Goal: Task Accomplishment & Management: Complete application form

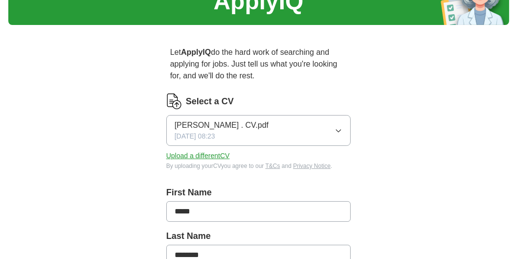
scroll to position [56, 0]
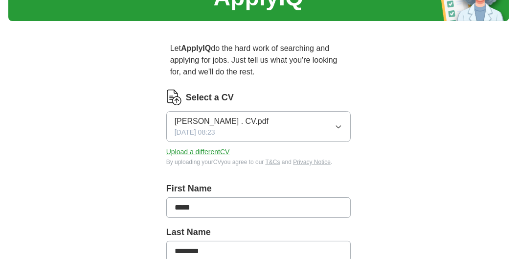
click at [242, 121] on span "[PERSON_NAME] . CV.pdf" at bounding box center [222, 121] width 94 height 12
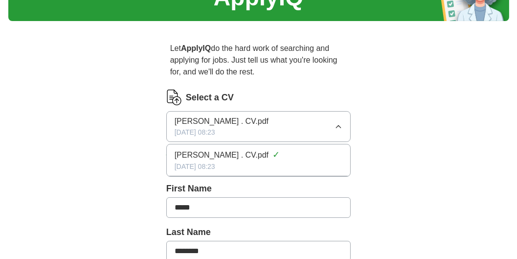
click at [243, 161] on div "[DATE] 08:23" at bounding box center [259, 166] width 168 height 10
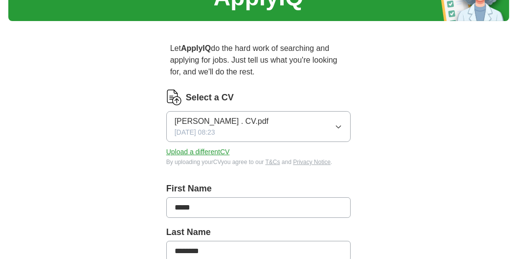
click at [210, 134] on span "[DATE] 08:23" at bounding box center [195, 132] width 41 height 10
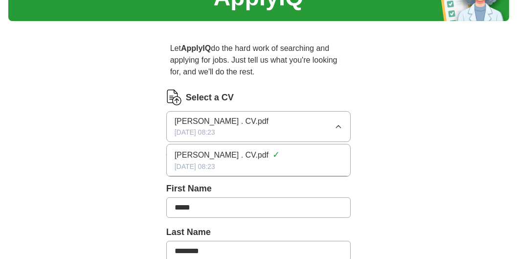
click at [257, 125] on span "[PERSON_NAME] . CV.pdf" at bounding box center [222, 121] width 94 height 12
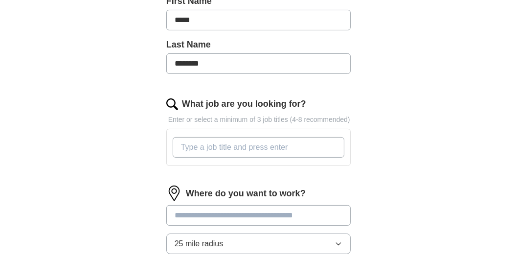
scroll to position [251, 0]
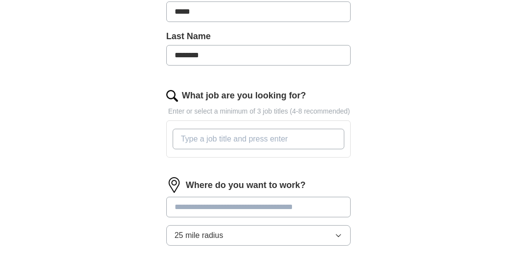
click at [250, 138] on input "What job are you looking for?" at bounding box center [259, 139] width 172 height 21
click at [262, 140] on input "What job are you looking for?" at bounding box center [259, 139] width 172 height 21
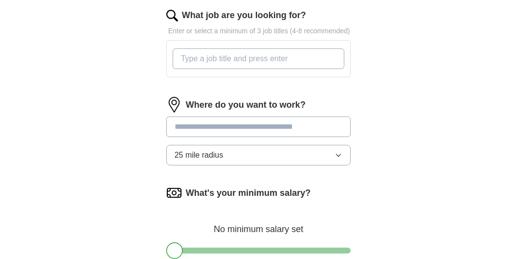
scroll to position [363, 0]
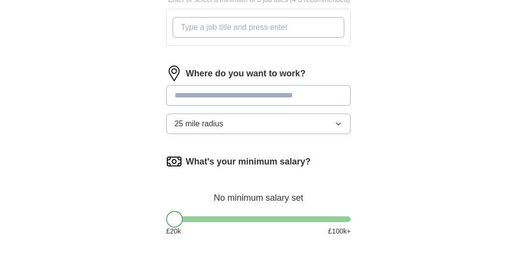
click at [226, 91] on div "Where do you want to work? 25 mile radius" at bounding box center [258, 104] width 185 height 76
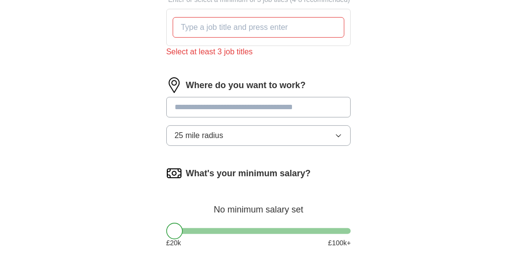
click at [227, 102] on input at bounding box center [258, 107] width 185 height 21
type input "******"
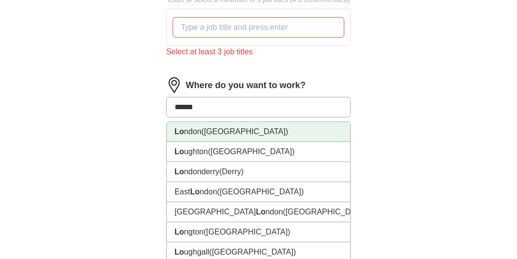
click at [246, 132] on li "Lo ndon ([GEOGRAPHIC_DATA])" at bounding box center [259, 132] width 184 height 20
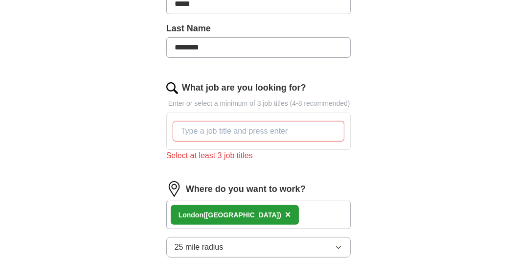
scroll to position [224, 0]
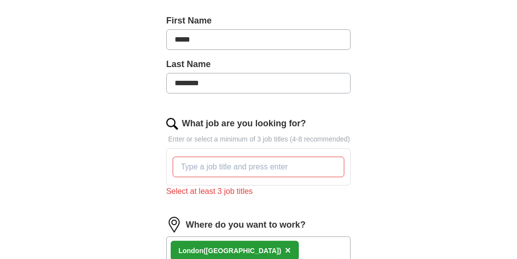
click at [249, 170] on input "What job are you looking for?" at bounding box center [259, 167] width 172 height 21
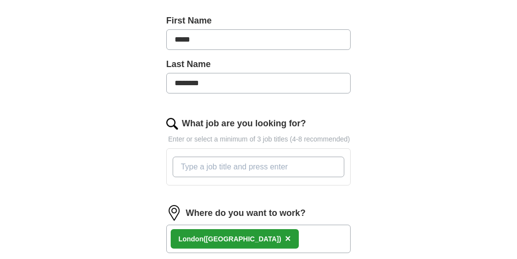
click at [246, 167] on input "What job are you looking for?" at bounding box center [259, 167] width 172 height 21
click at [242, 164] on input "What job are you looking for?" at bounding box center [259, 167] width 172 height 21
click at [227, 160] on input "What job are you looking for?" at bounding box center [259, 167] width 172 height 21
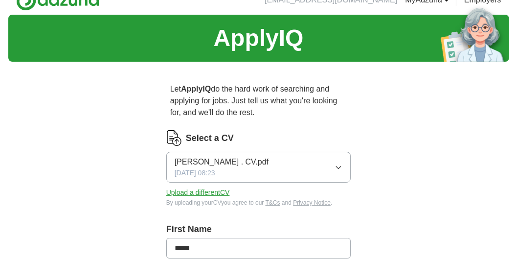
scroll to position [28, 0]
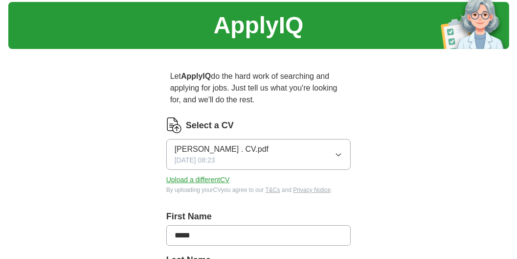
click at [336, 151] on icon "button" at bounding box center [339, 155] width 8 height 8
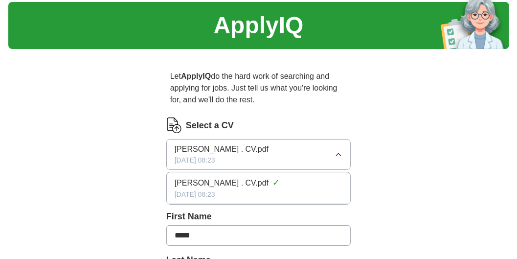
click at [264, 160] on div "[PERSON_NAME] . CV.pdf [DATE] 08:23" at bounding box center [222, 154] width 94 height 22
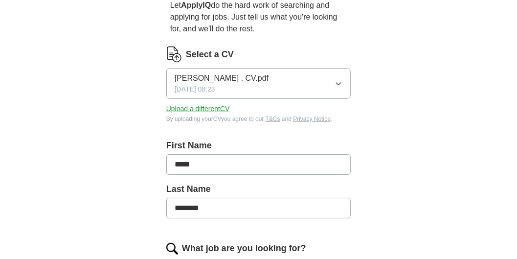
scroll to position [112, 0]
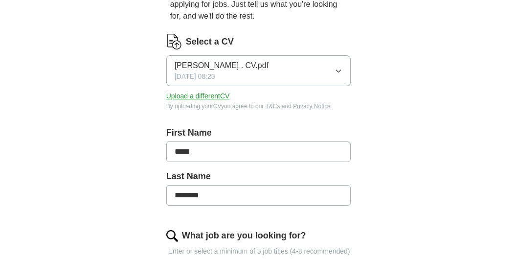
drag, startPoint x: 241, startPoint y: 154, endPoint x: 163, endPoint y: 155, distance: 77.8
click at [228, 160] on input "*****" at bounding box center [258, 151] width 185 height 21
click at [229, 189] on input "********" at bounding box center [258, 195] width 185 height 21
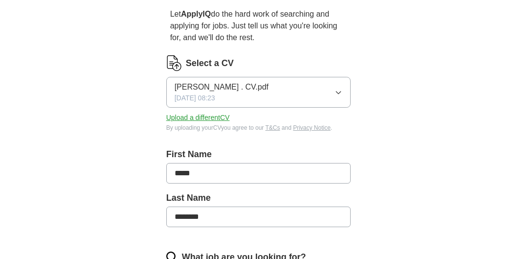
scroll to position [84, 0]
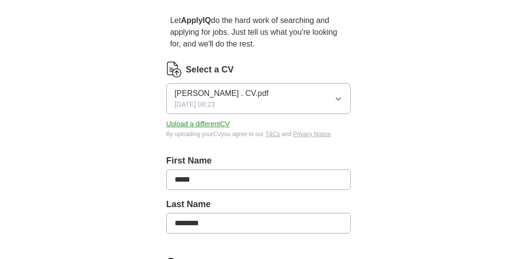
click at [210, 122] on button "Upload a different CV" at bounding box center [198, 124] width 64 height 10
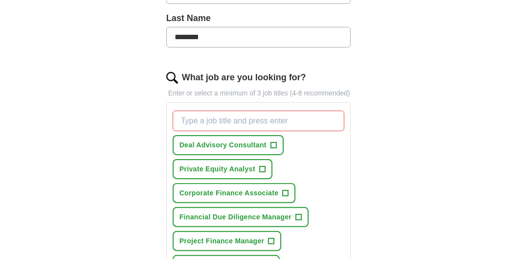
scroll to position [279, 0]
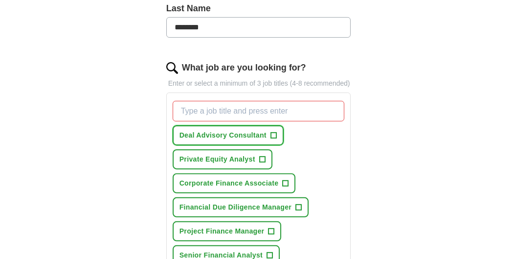
click at [255, 132] on span "Deal Advisory Consultant" at bounding box center [222, 135] width 87 height 10
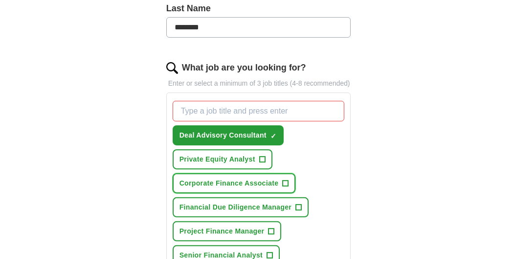
click at [283, 182] on span "+" at bounding box center [286, 183] width 6 height 8
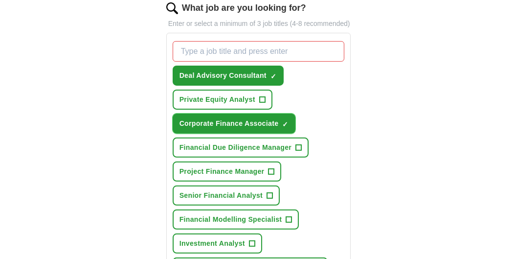
scroll to position [363, 0]
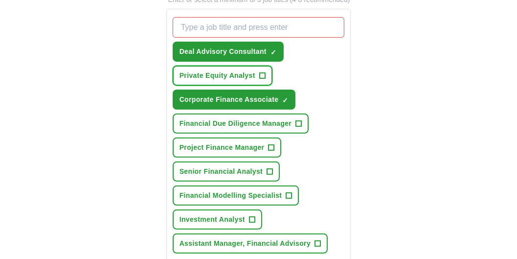
click at [261, 74] on span "+" at bounding box center [262, 76] width 6 height 8
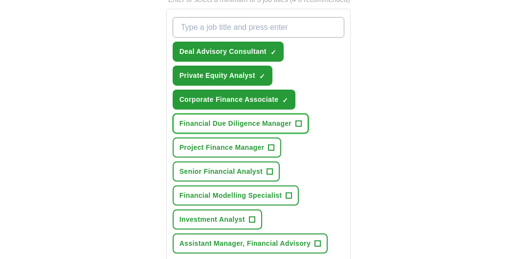
click at [304, 124] on button "Financial Due Diligence Manager +" at bounding box center [241, 123] width 136 height 20
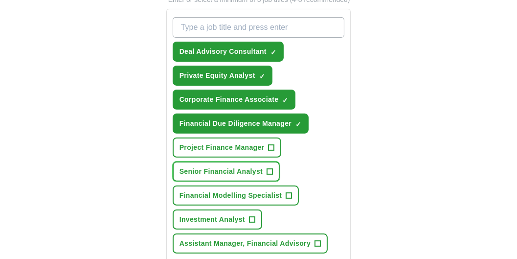
click at [265, 165] on button "Senior Financial Analyst +" at bounding box center [226, 171] width 107 height 20
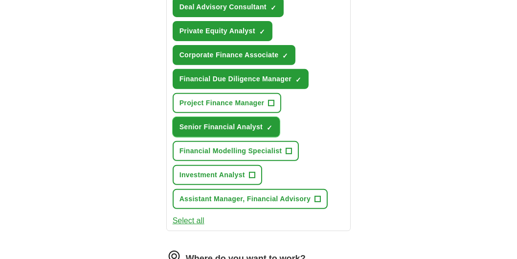
scroll to position [447, 0]
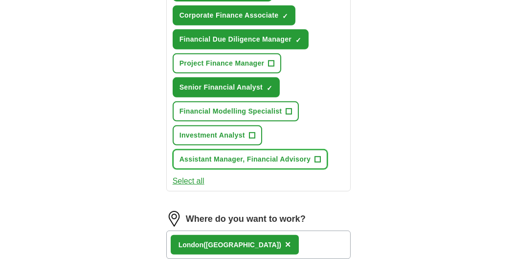
click at [245, 157] on span "Assistant Manager, Financial Advisory" at bounding box center [244, 159] width 131 height 10
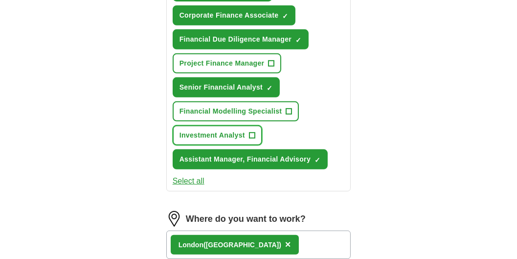
click at [258, 134] on button "Investment Analyst +" at bounding box center [218, 135] width 90 height 20
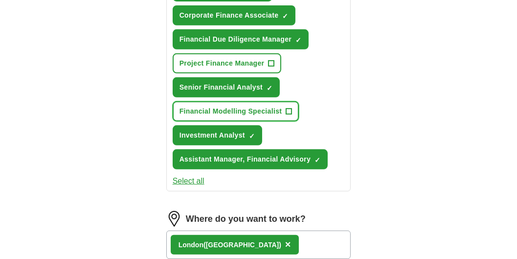
click at [290, 110] on span "+" at bounding box center [289, 112] width 6 height 8
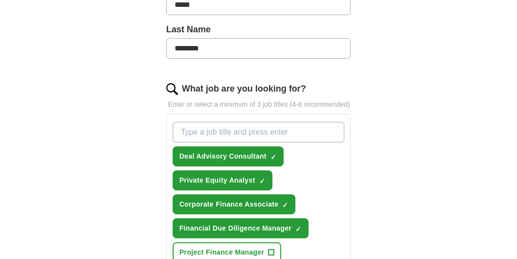
scroll to position [251, 0]
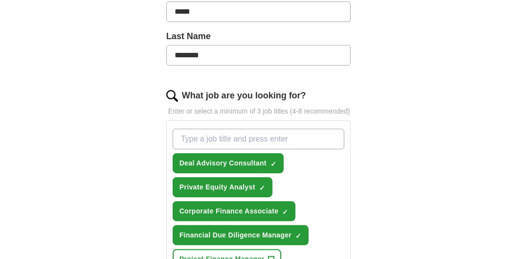
click at [276, 140] on input "What job are you looking for?" at bounding box center [259, 139] width 172 height 21
click at [278, 140] on input "What job are you looking for?" at bounding box center [259, 139] width 172 height 21
type input "Share Purchase Agreement"
click at [292, 141] on input "Share Purchase Agreement" at bounding box center [259, 139] width 172 height 21
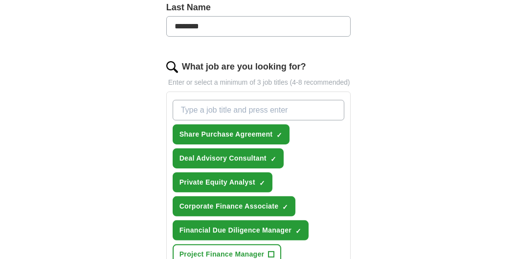
scroll to position [224, 0]
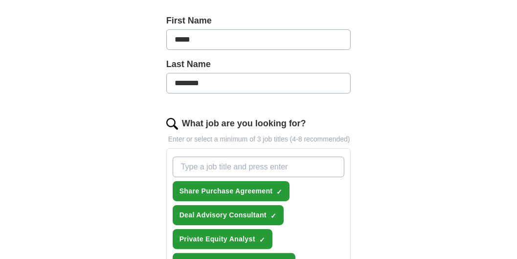
click at [285, 169] on input "What job are you looking for?" at bounding box center [259, 167] width 172 height 21
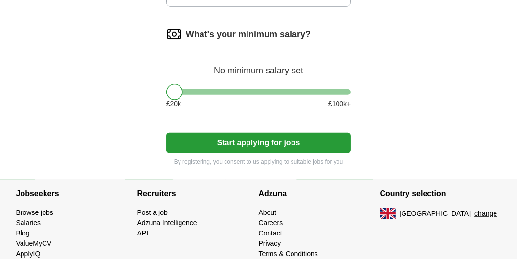
scroll to position [754, 0]
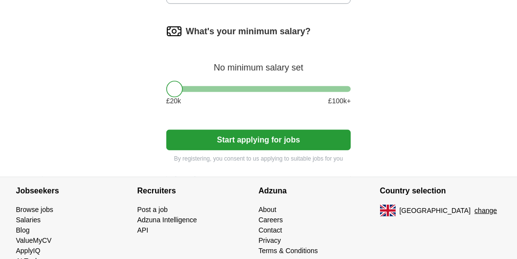
click at [310, 130] on button "Start applying for jobs" at bounding box center [258, 140] width 185 height 21
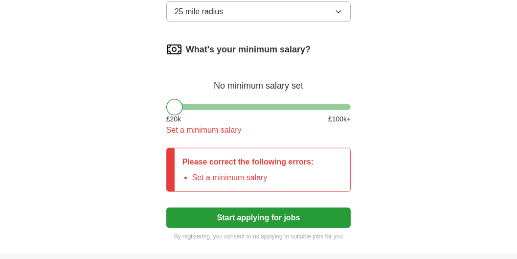
scroll to position [726, 0]
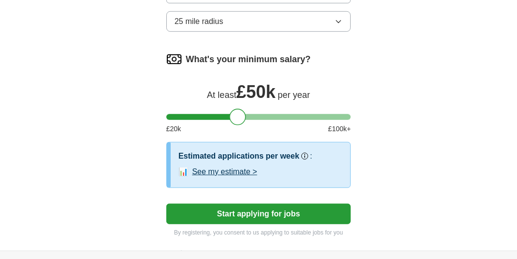
drag, startPoint x: 168, startPoint y: 109, endPoint x: 231, endPoint y: 116, distance: 63.9
click at [231, 116] on div at bounding box center [237, 117] width 17 height 17
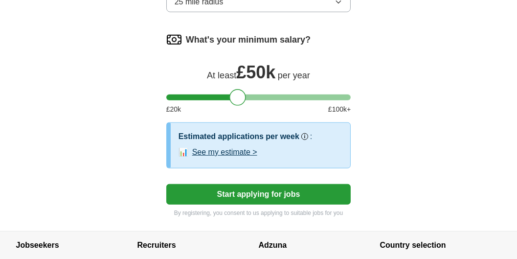
scroll to position [754, 0]
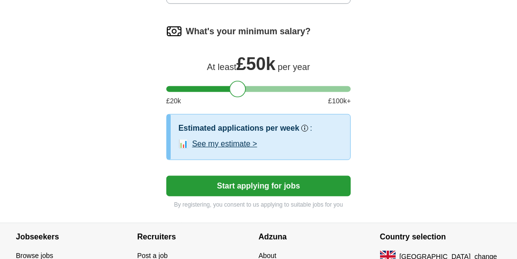
click at [276, 177] on button "Start applying for jobs" at bounding box center [258, 186] width 185 height 21
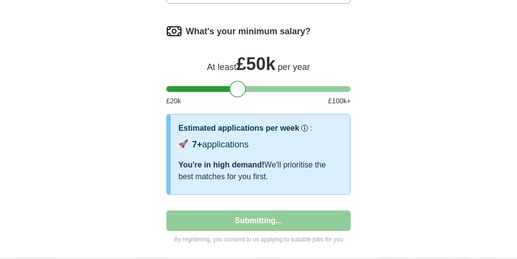
select select "**"
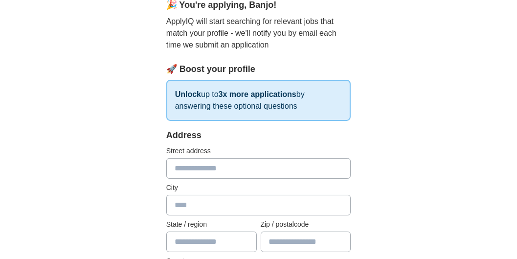
scroll to position [112, 0]
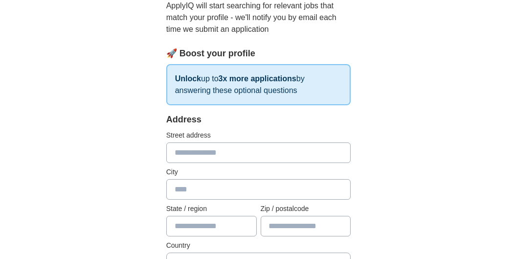
click at [266, 152] on input "text" at bounding box center [258, 152] width 185 height 21
type input "**********"
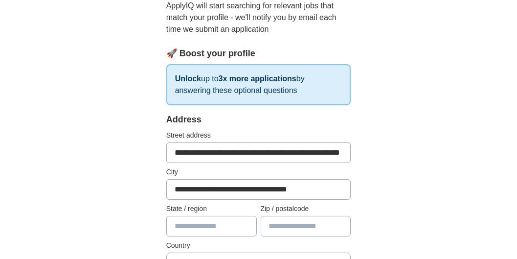
type input "******"
type input "*******"
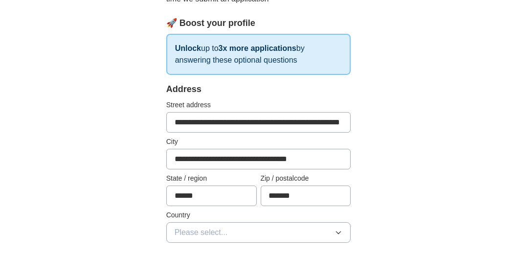
scroll to position [167, 0]
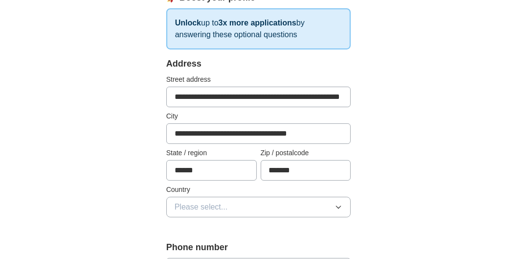
click at [343, 200] on button "Please select..." at bounding box center [258, 207] width 185 height 21
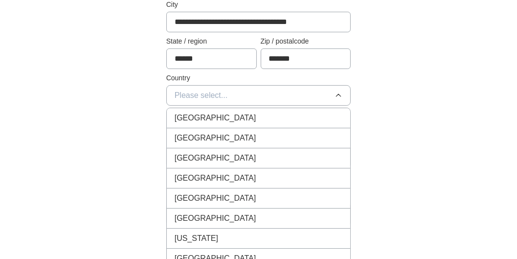
scroll to position [279, 0]
click at [286, 114] on div "[GEOGRAPHIC_DATA]" at bounding box center [259, 118] width 168 height 12
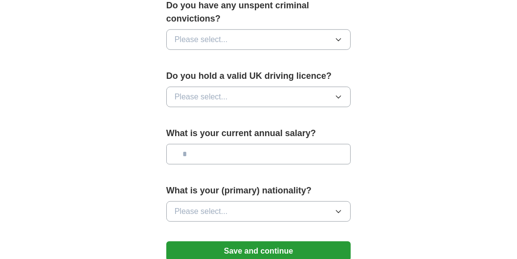
scroll to position [698, 0]
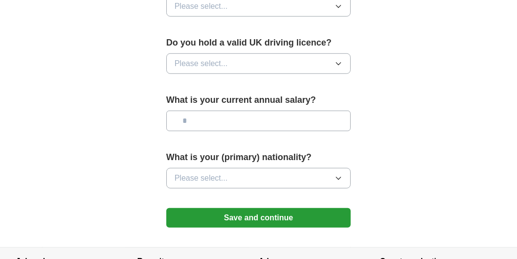
drag, startPoint x: 334, startPoint y: 169, endPoint x: 333, endPoint y: 174, distance: 5.4
click at [333, 174] on div "What is your (primary) nationality? Please select..." at bounding box center [258, 173] width 185 height 45
click at [331, 169] on button "Please select..." at bounding box center [258, 178] width 185 height 21
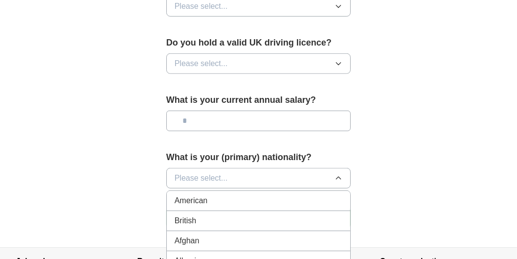
click at [307, 151] on div "What is your (primary) nationality? Please select... American British Afghan Al…" at bounding box center [258, 173] width 185 height 45
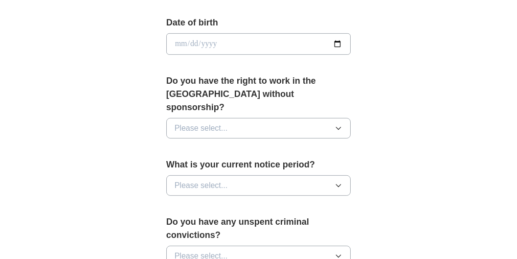
scroll to position [441, 0]
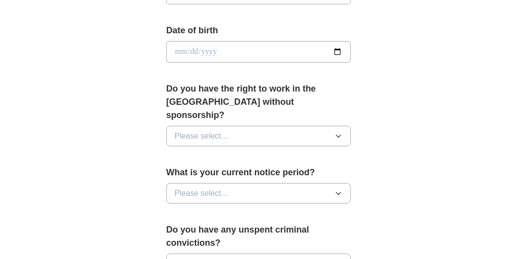
click at [134, 122] on div "**********" at bounding box center [259, 73] width 250 height 861
